Goal: Task Accomplishment & Management: Manage account settings

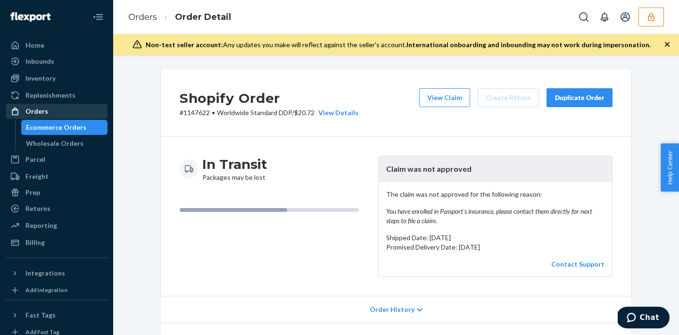
click at [66, 116] on div "Orders" at bounding box center [57, 111] width 100 height 13
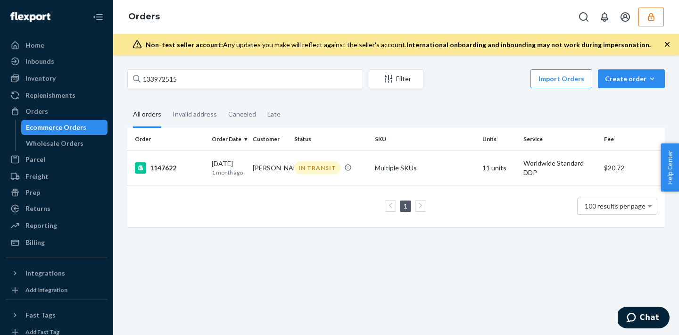
click at [658, 13] on button "button" at bounding box center [651, 17] width 25 height 19
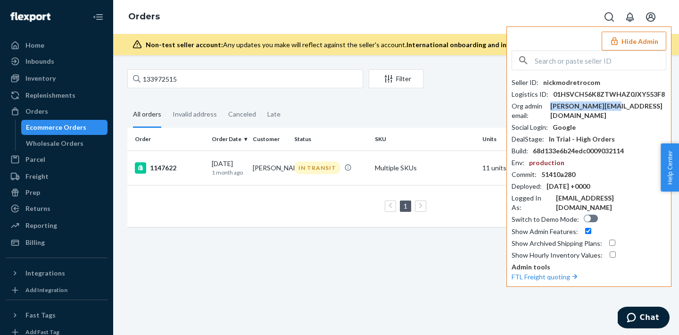
click at [587, 105] on div "adam@modretro.com" at bounding box center [608, 110] width 116 height 19
click at [576, 69] on input "text" at bounding box center [600, 60] width 131 height 19
paste input "kanelightninglooppickleballcom"
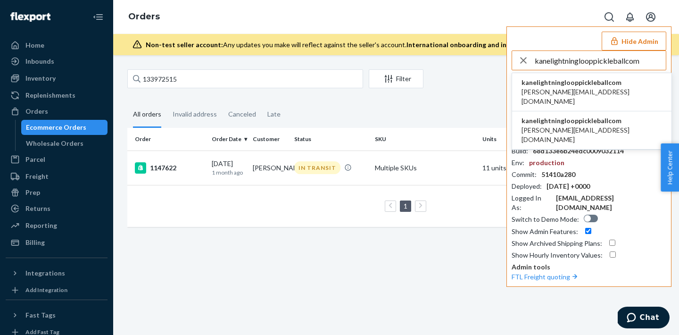
type input "kanelightninglooppickleballcom"
click at [579, 97] on li "kanelightninglooppickleballcom kane@lightninglooppickleball.com" at bounding box center [591, 92] width 159 height 38
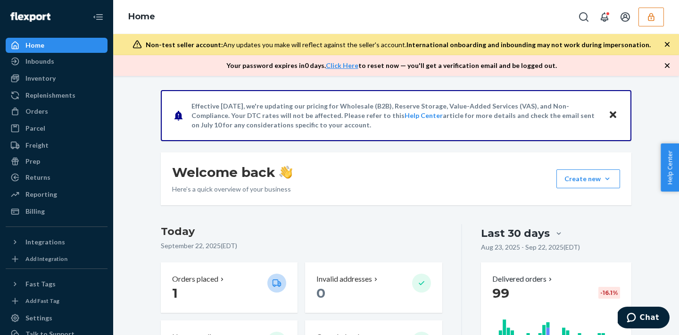
click at [657, 8] on button "button" at bounding box center [651, 17] width 25 height 19
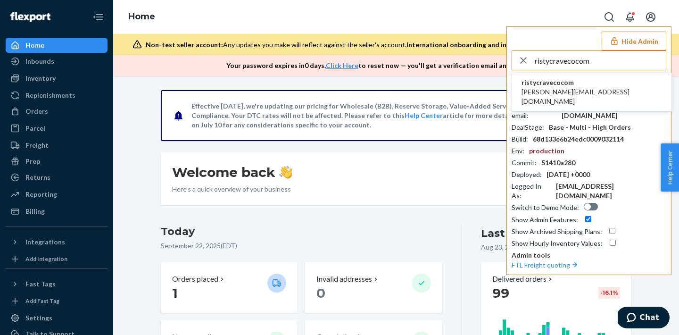
type input "ristycravecocom"
click at [564, 82] on span "ristycravecocom" at bounding box center [592, 82] width 141 height 9
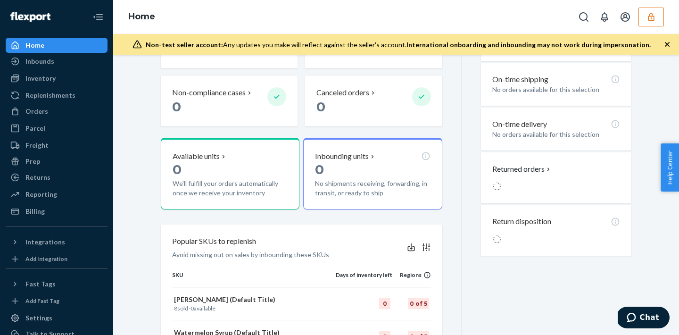
scroll to position [248, 0]
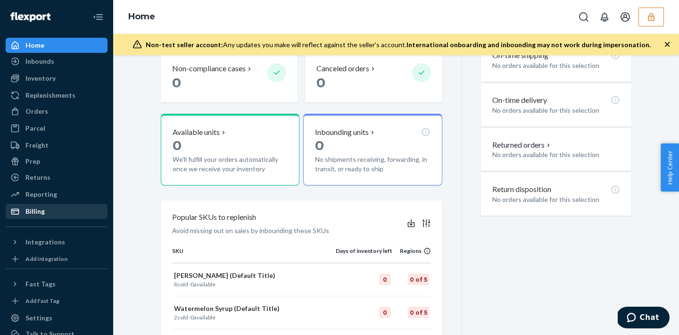
click at [47, 207] on div "Billing" at bounding box center [57, 211] width 100 height 13
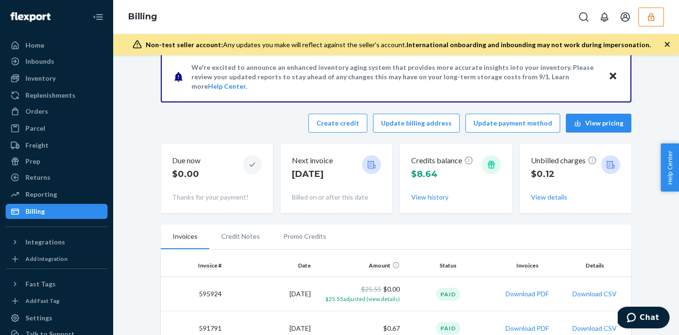
scroll to position [9, 0]
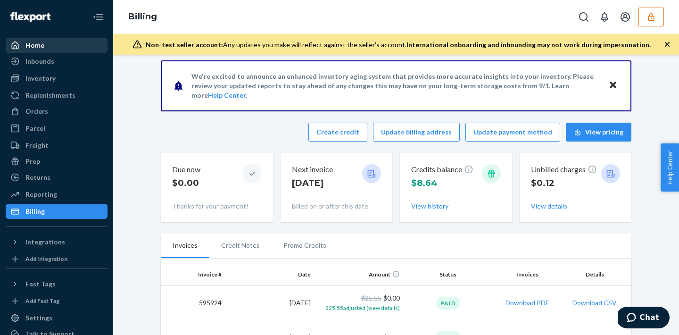
click at [58, 38] on link "Home" at bounding box center [57, 45] width 102 height 15
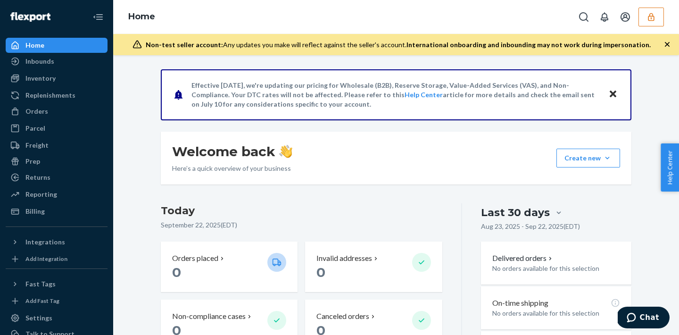
click at [32, 251] on div "Home Inbounds Shipping Plans Problems Inventory Products Replenishments Orders …" at bounding box center [56, 167] width 113 height 335
click at [34, 245] on div "Integrations" at bounding box center [45, 241] width 40 height 9
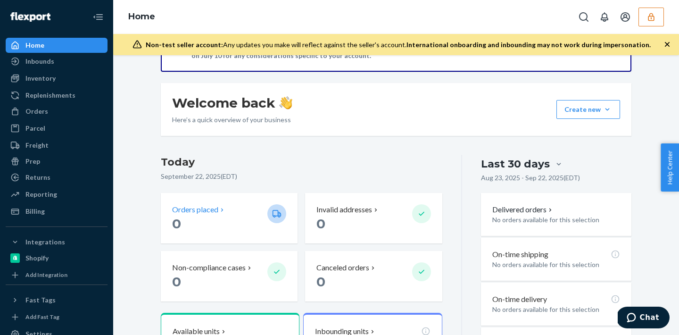
scroll to position [49, 0]
click at [50, 109] on div "Orders" at bounding box center [57, 111] width 100 height 13
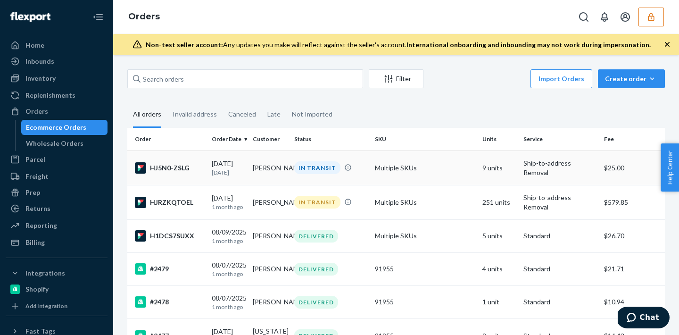
click at [424, 175] on td "Multiple SKUs" at bounding box center [425, 167] width 108 height 34
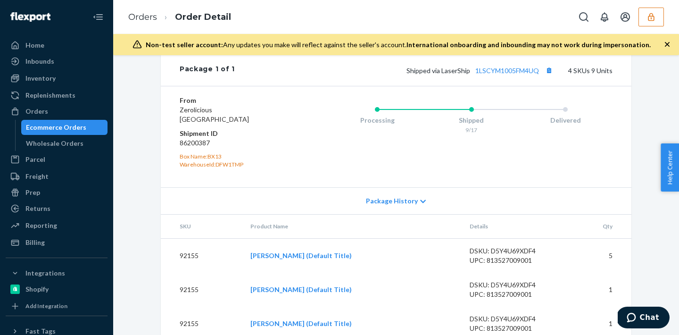
scroll to position [422, 0]
click at [58, 43] on div "Home" at bounding box center [57, 45] width 100 height 13
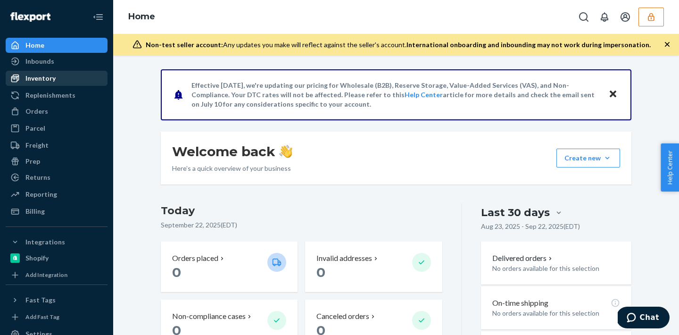
click at [76, 74] on div "Inventory" at bounding box center [57, 78] width 100 height 13
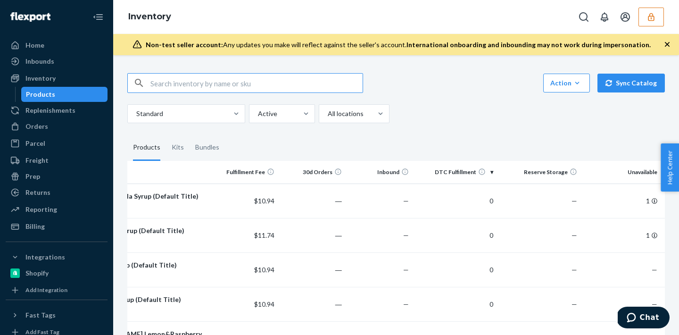
click at [90, 134] on div "Orders Ecommerce Orders Wholesale Orders" at bounding box center [57, 127] width 102 height 16
click at [83, 128] on div "Orders" at bounding box center [57, 126] width 100 height 13
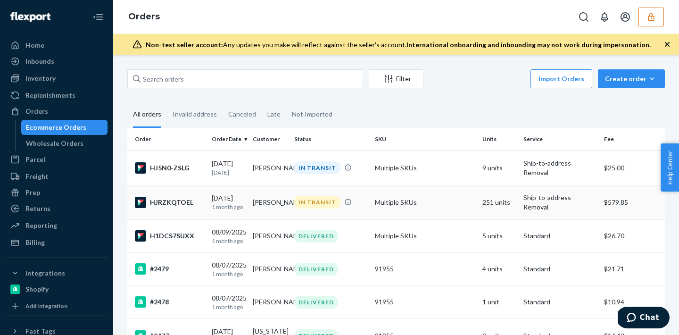
click at [402, 211] on td "Multiple SKUs" at bounding box center [425, 202] width 108 height 34
